Goal: Task Accomplishment & Management: Use online tool/utility

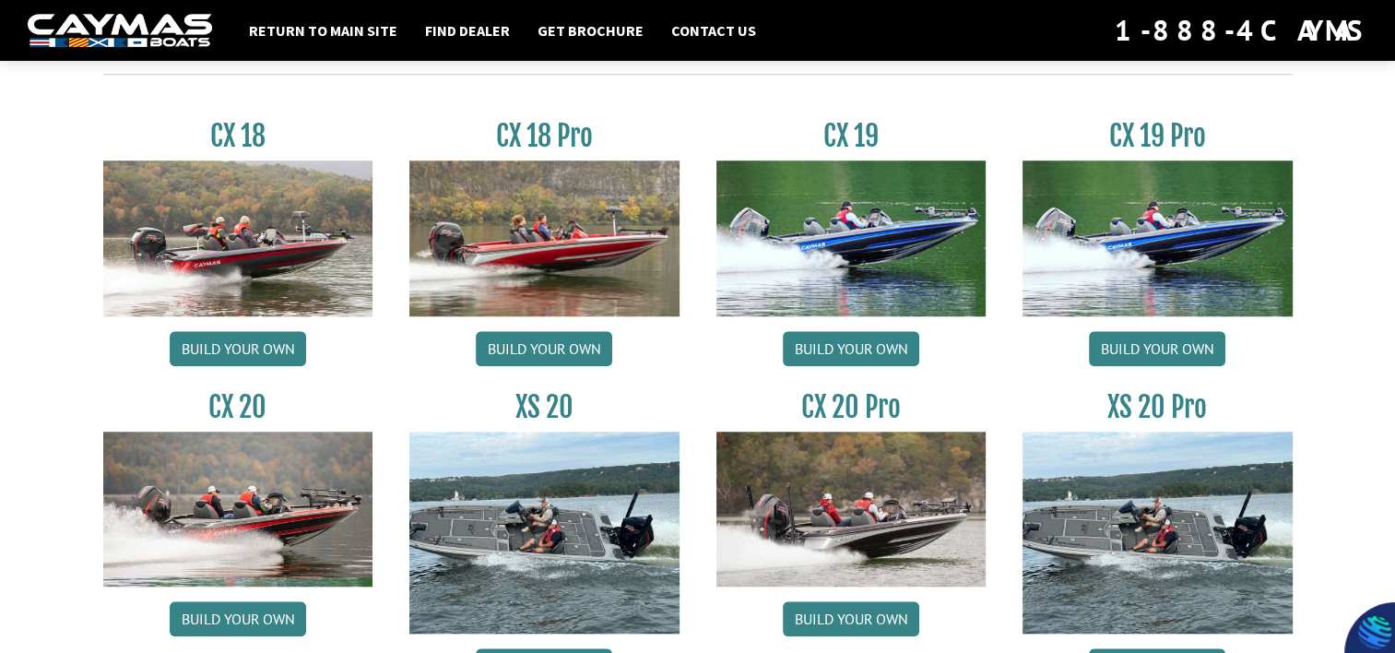
scroll to position [1567, 0]
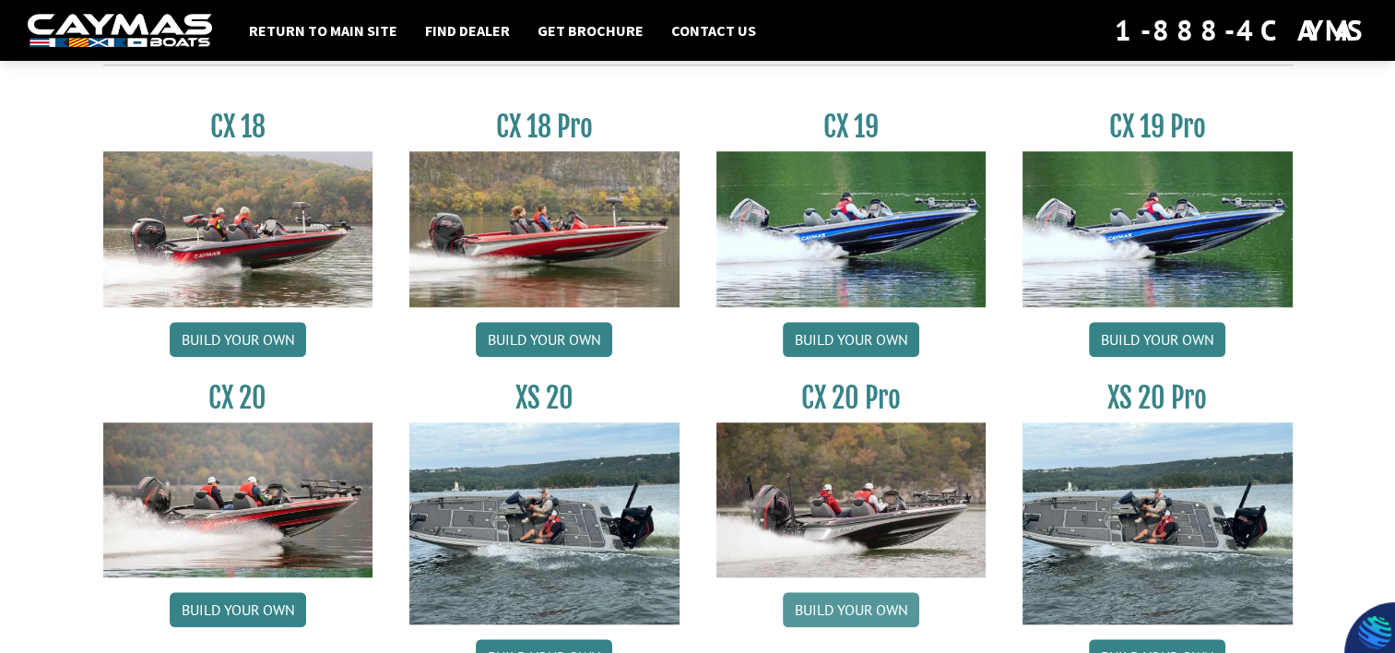
click at [896, 616] on link "Build your own" at bounding box center [851, 609] width 136 height 35
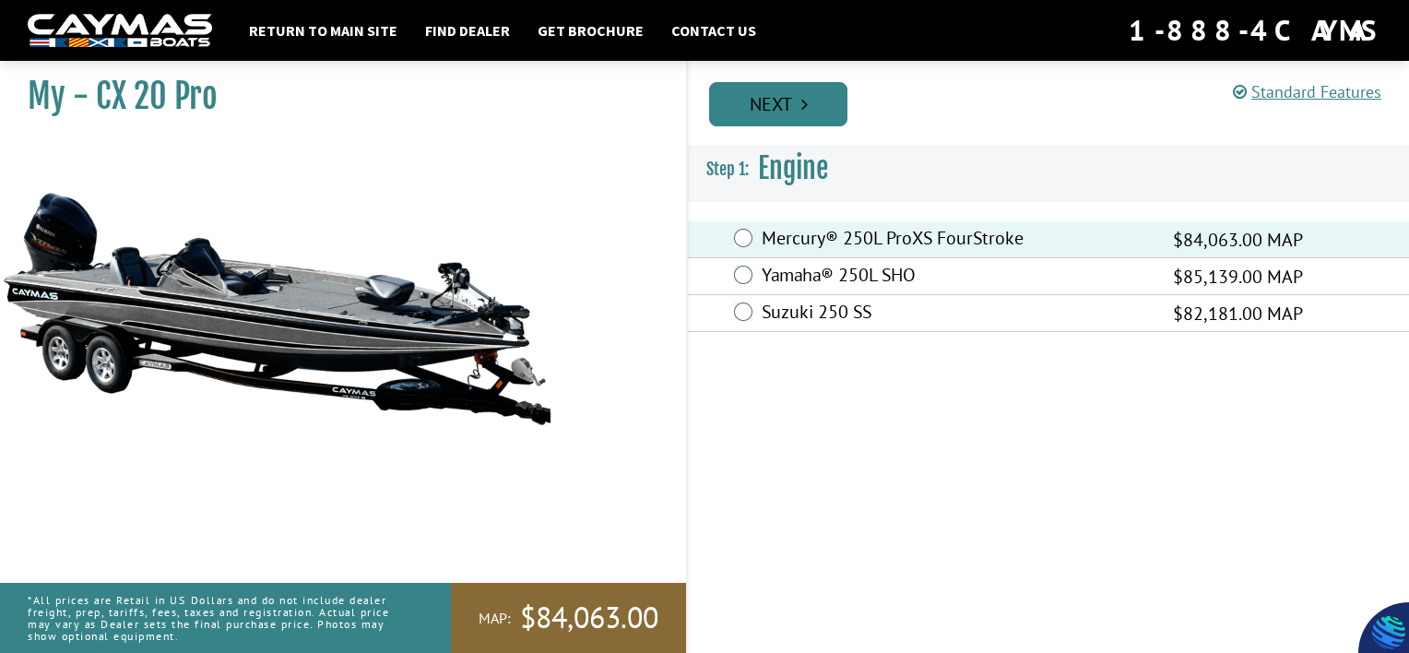
click at [806, 111] on icon "Pagination" at bounding box center [804, 104] width 6 height 18
